Goal: Task Accomplishment & Management: Manage account settings

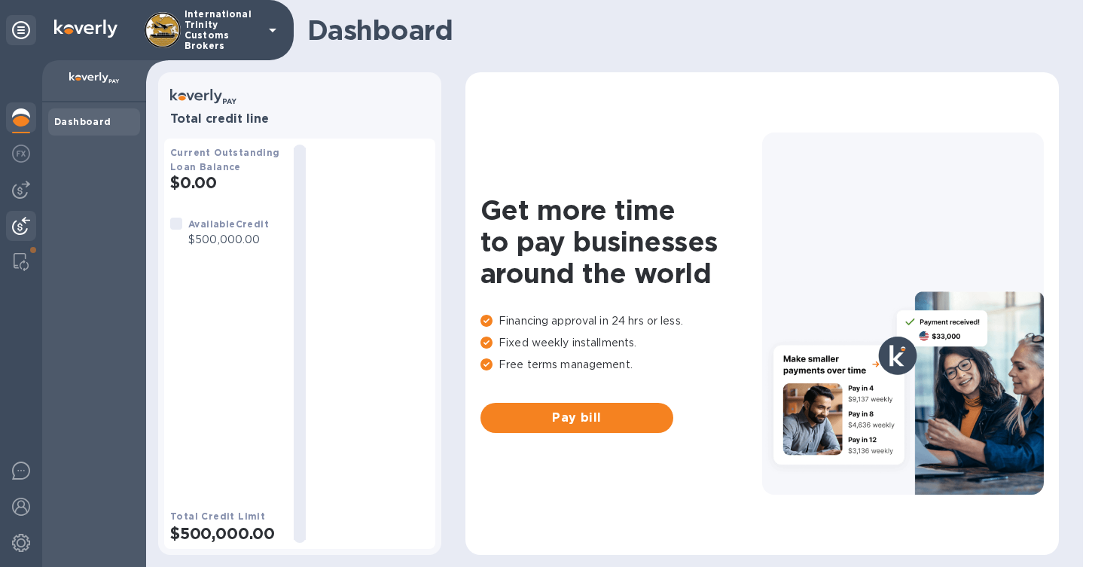
click at [19, 223] on img at bounding box center [21, 226] width 18 height 18
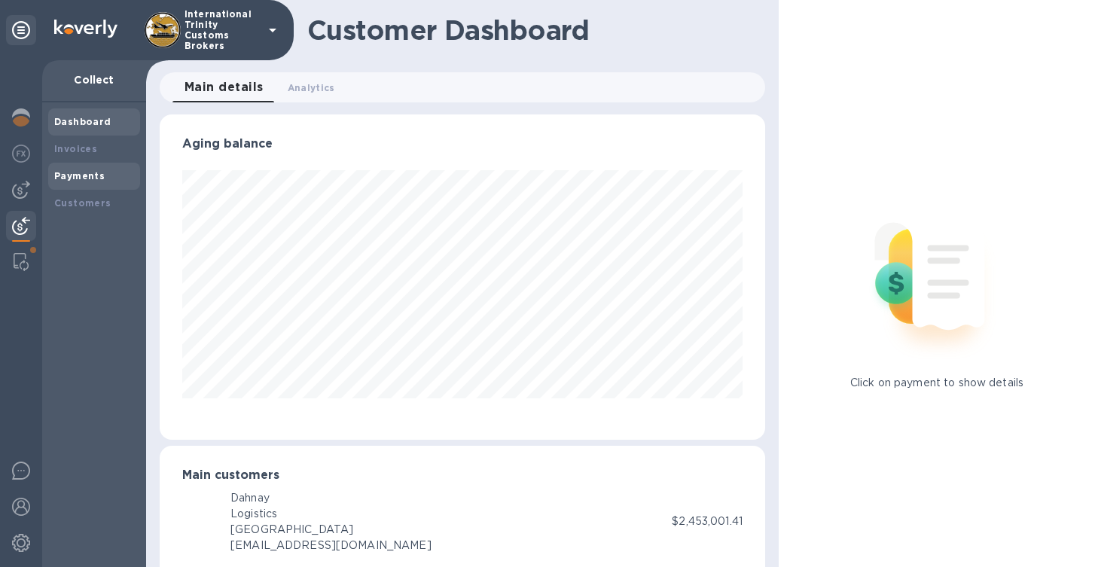
scroll to position [752470, 752196]
click at [74, 184] on div "Payments" at bounding box center [94, 176] width 92 height 27
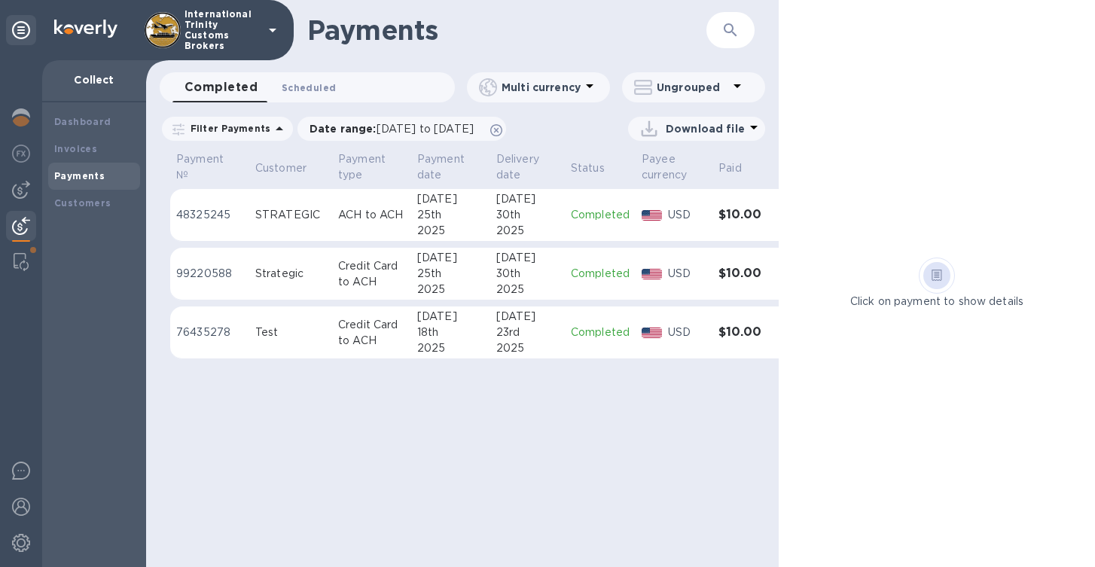
click at [300, 91] on span "Scheduled 0" at bounding box center [309, 88] width 54 height 16
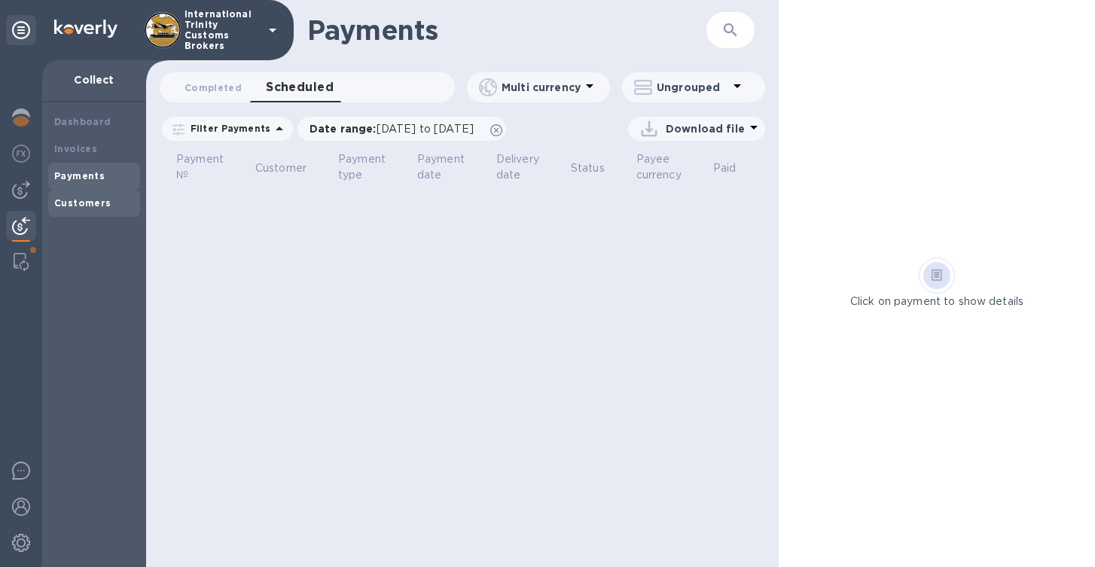
click at [81, 206] on b "Customers" at bounding box center [82, 202] width 57 height 11
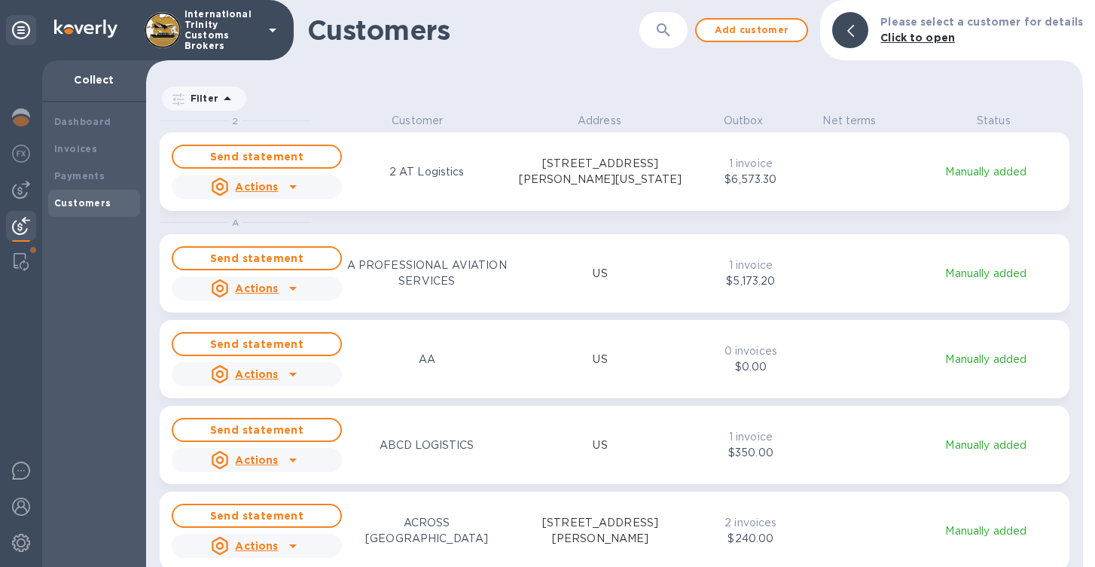
scroll to position [442, 930]
click at [723, 169] on p "1 invoice" at bounding box center [751, 164] width 69 height 16
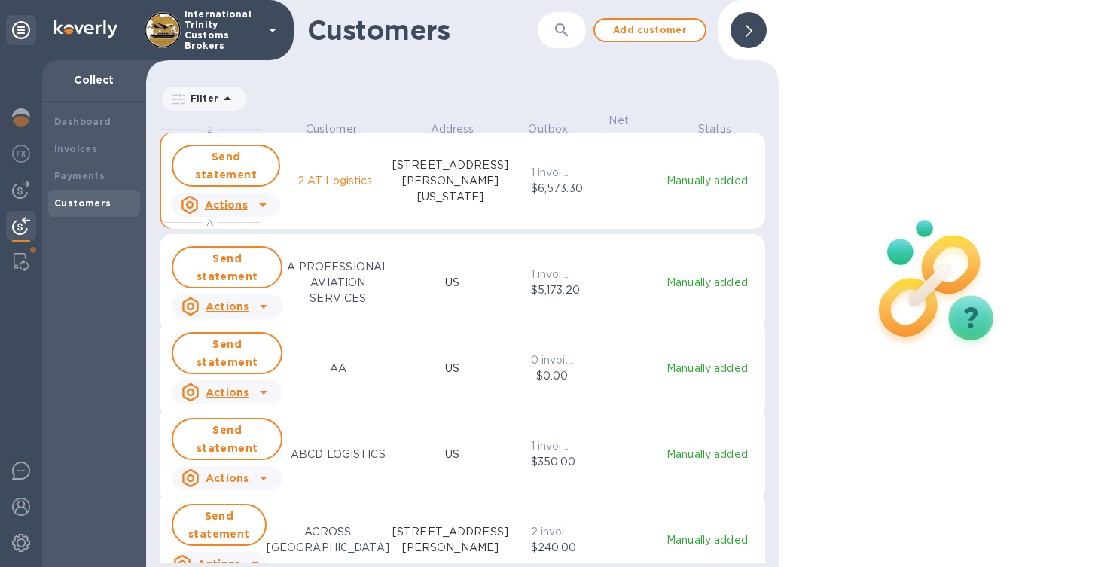
scroll to position [13, 7]
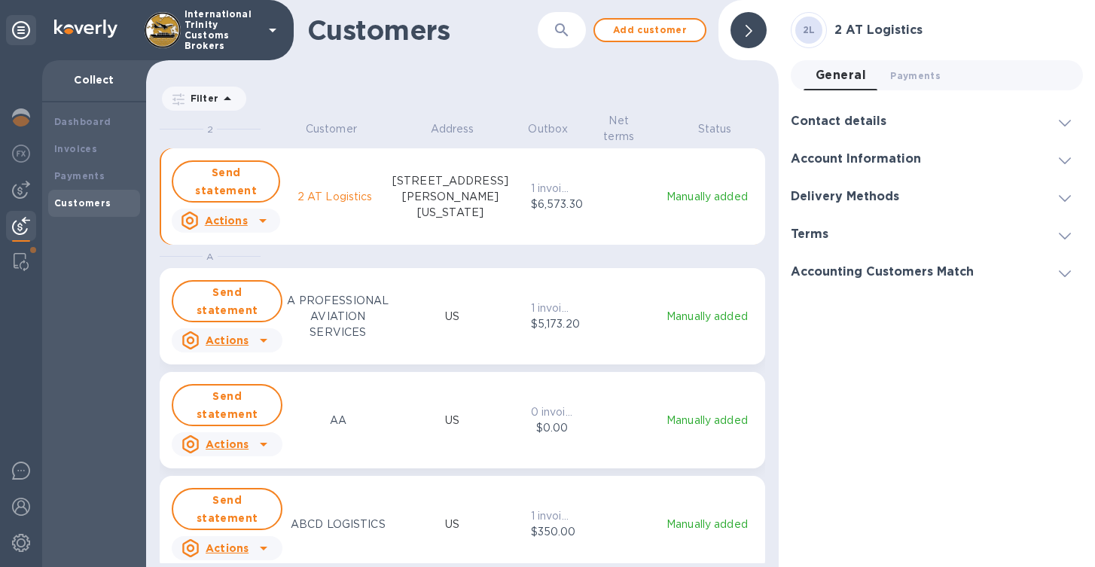
click at [836, 152] on h3 "Account Information" at bounding box center [855, 159] width 130 height 14
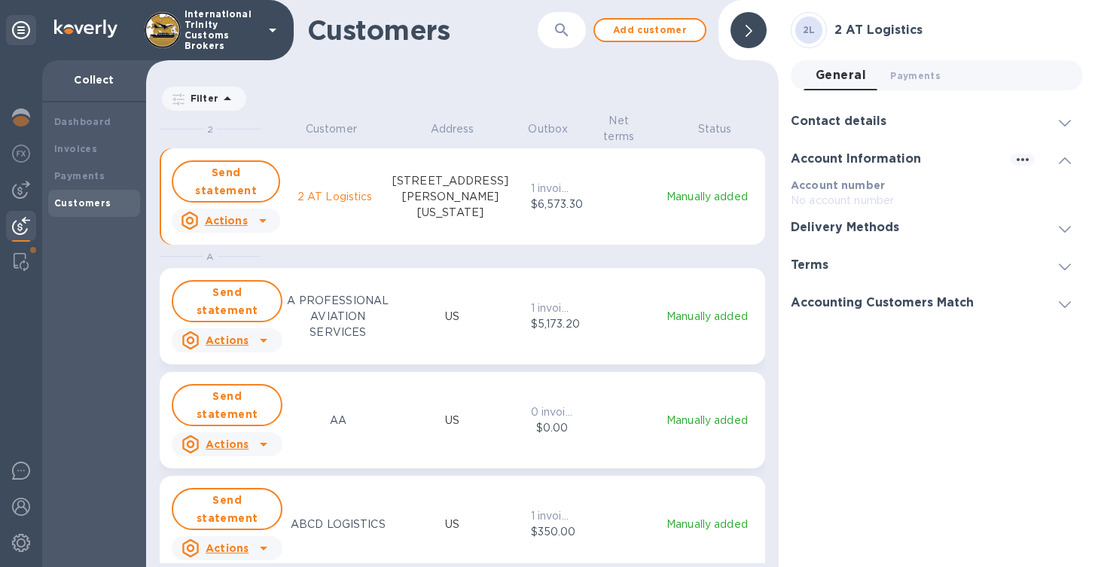
click at [754, 39] on div at bounding box center [748, 30] width 36 height 36
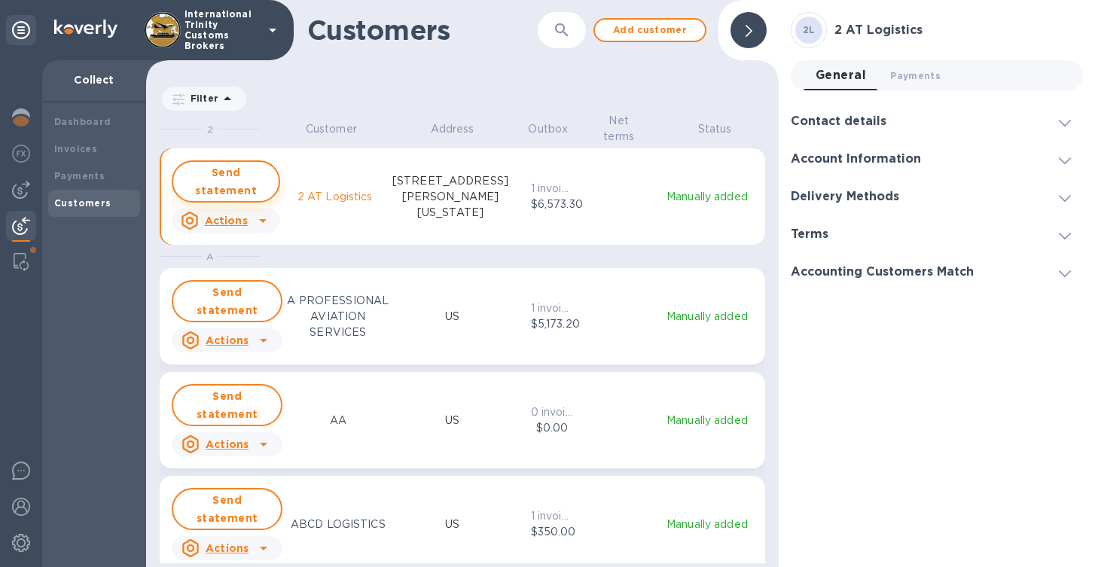
scroll to position [442, 626]
click at [72, 118] on b "Dashboard" at bounding box center [82, 121] width 57 height 11
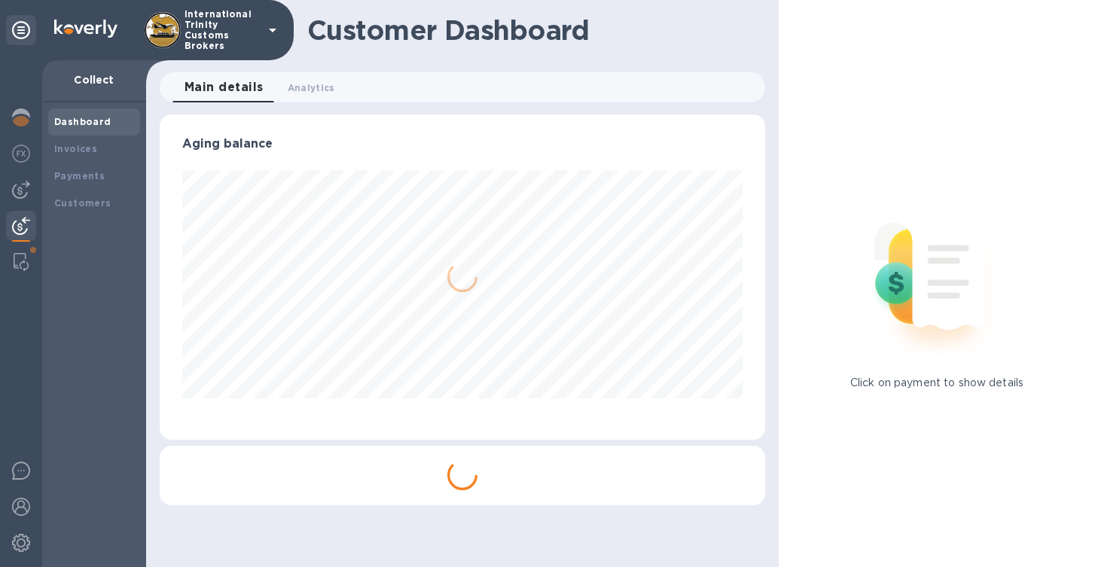
scroll to position [752470, 752196]
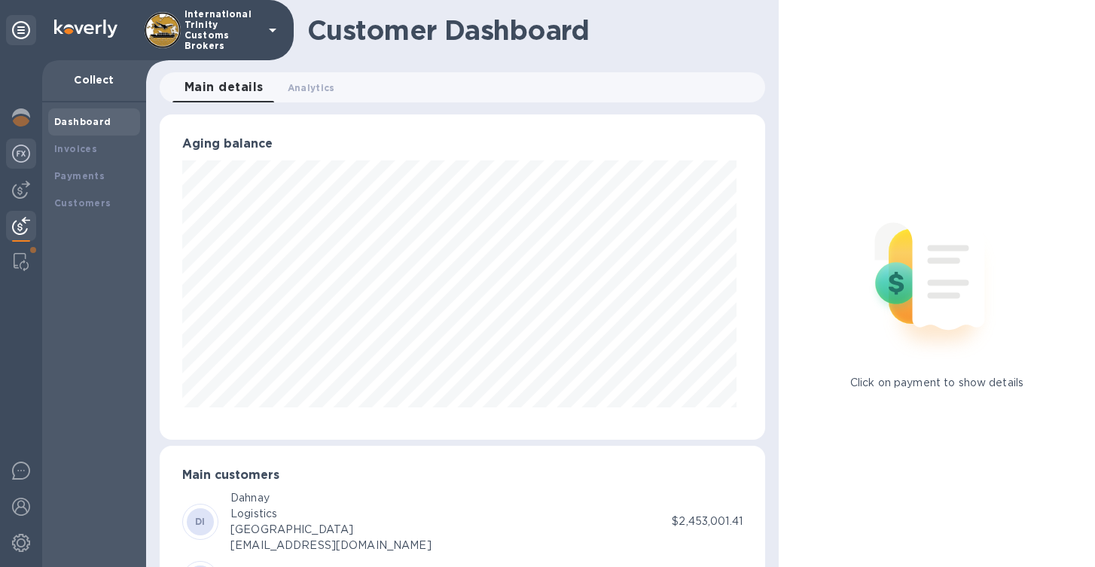
click at [16, 160] on img at bounding box center [21, 154] width 18 height 18
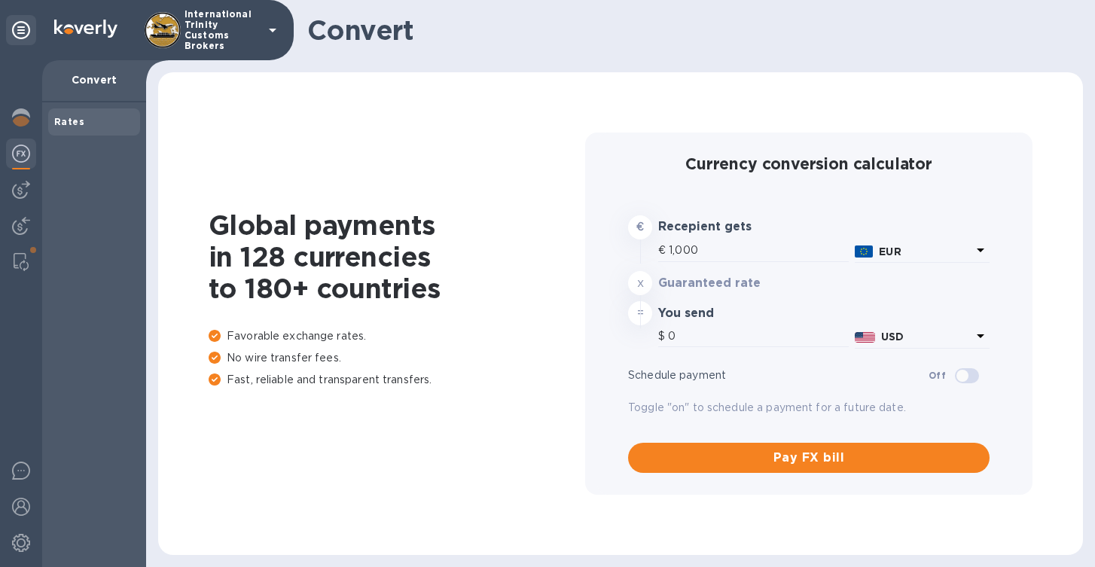
type input "1,177.37"
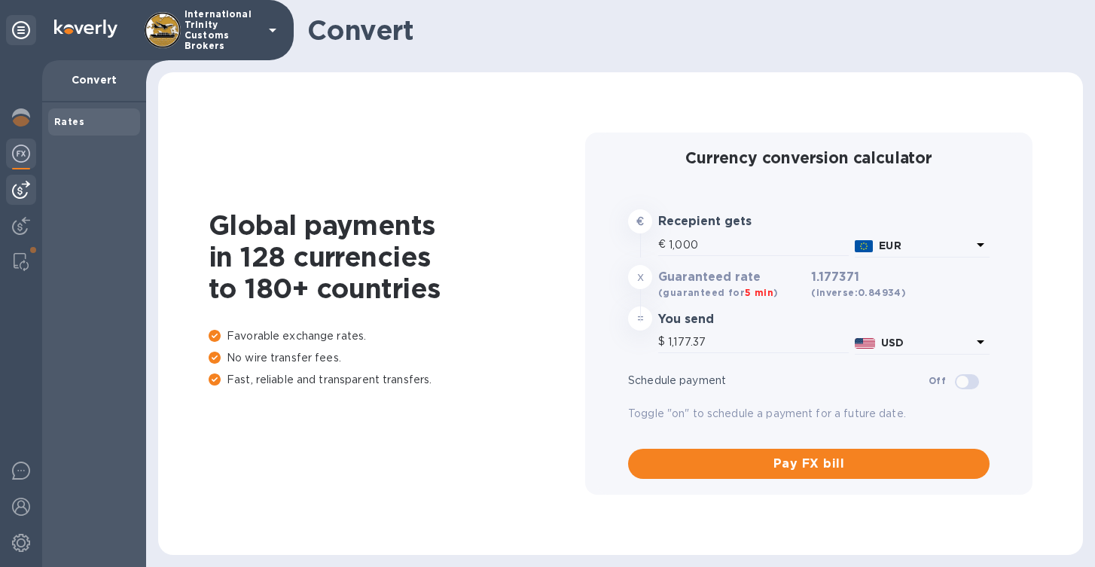
click at [20, 196] on img at bounding box center [21, 190] width 18 height 18
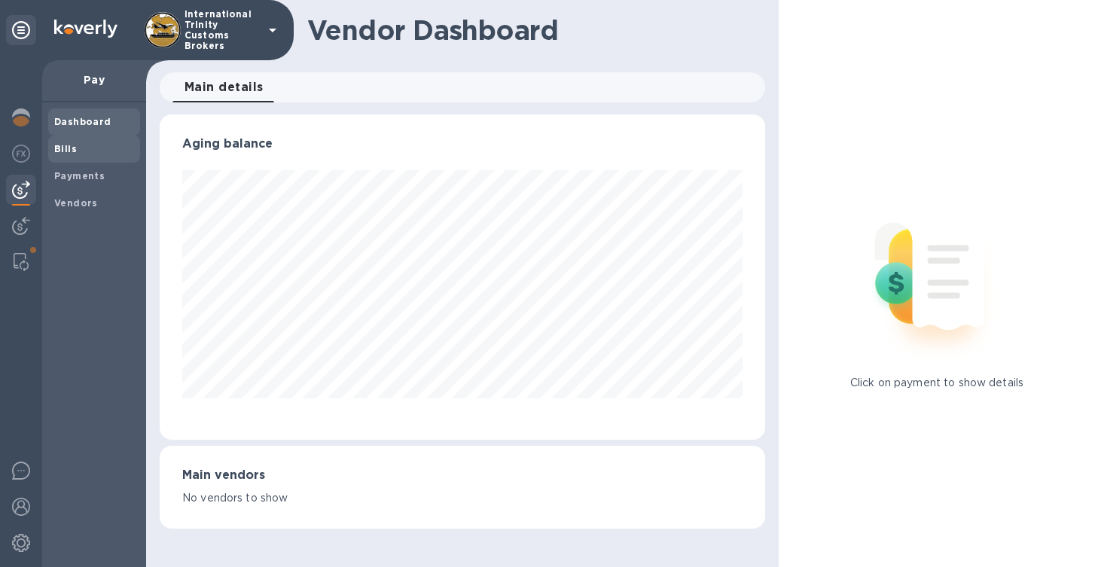
click at [59, 154] on b "Bills" at bounding box center [65, 148] width 23 height 11
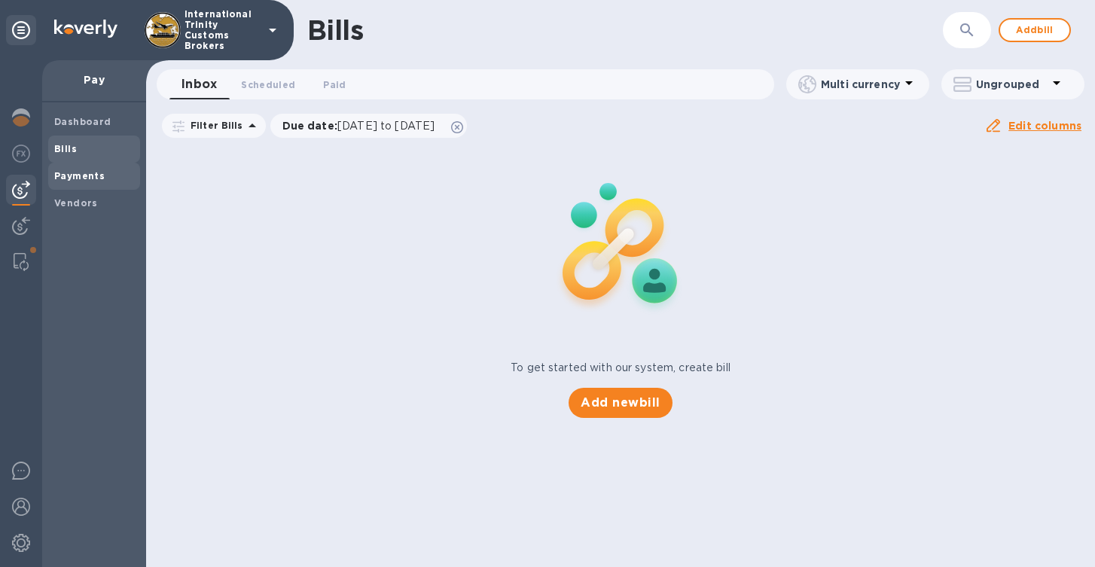
click at [81, 182] on span "Payments" at bounding box center [79, 176] width 50 height 15
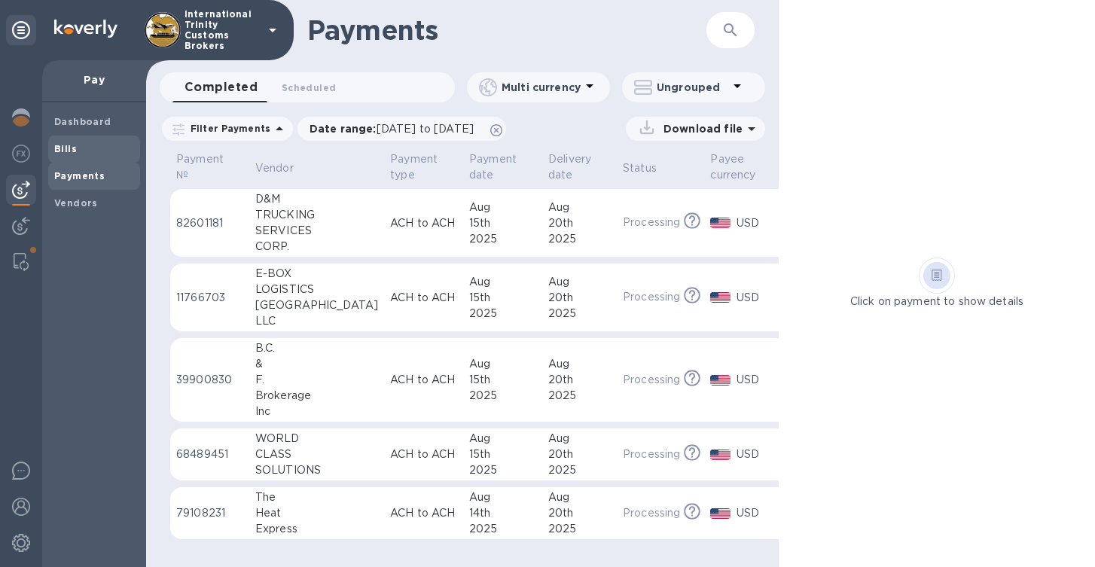
click at [88, 151] on span "Bills" at bounding box center [94, 149] width 80 height 15
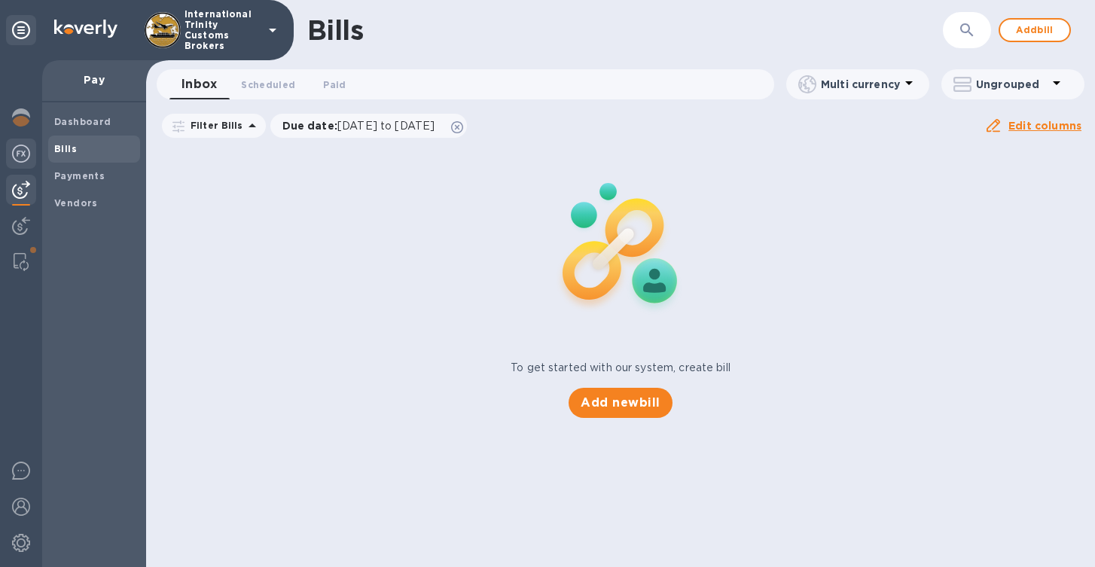
click at [21, 157] on img at bounding box center [21, 154] width 18 height 18
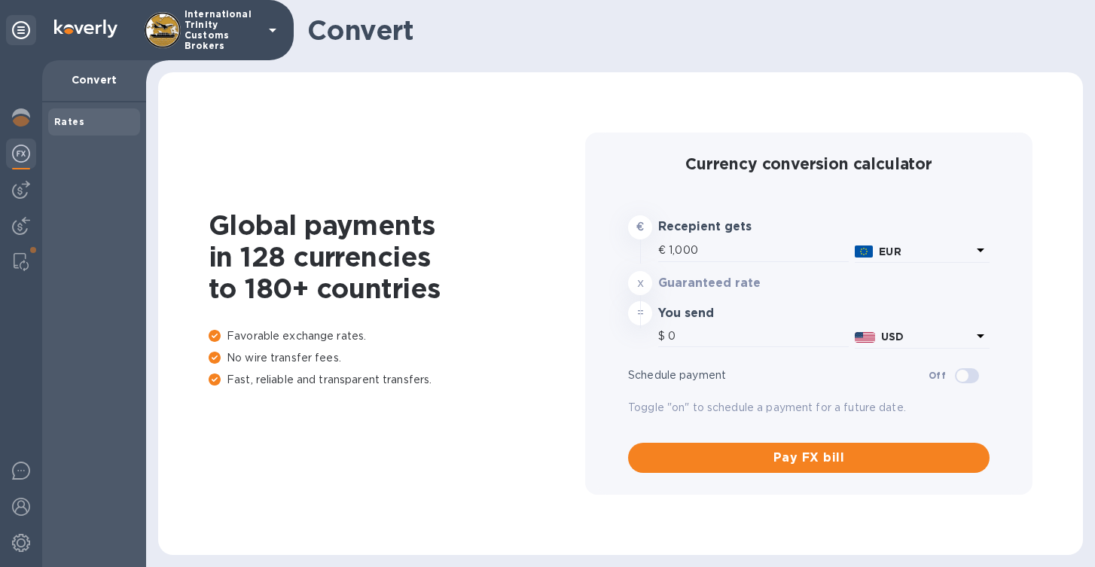
type input "1,177.37"
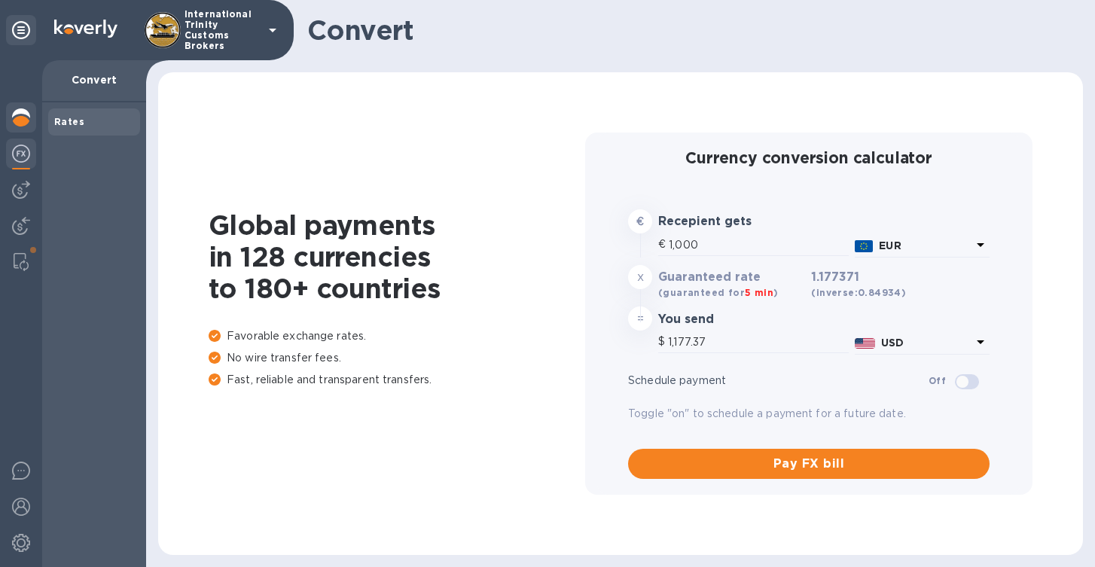
click at [21, 111] on img at bounding box center [21, 117] width 18 height 18
